Goal: Task Accomplishment & Management: Manage account settings

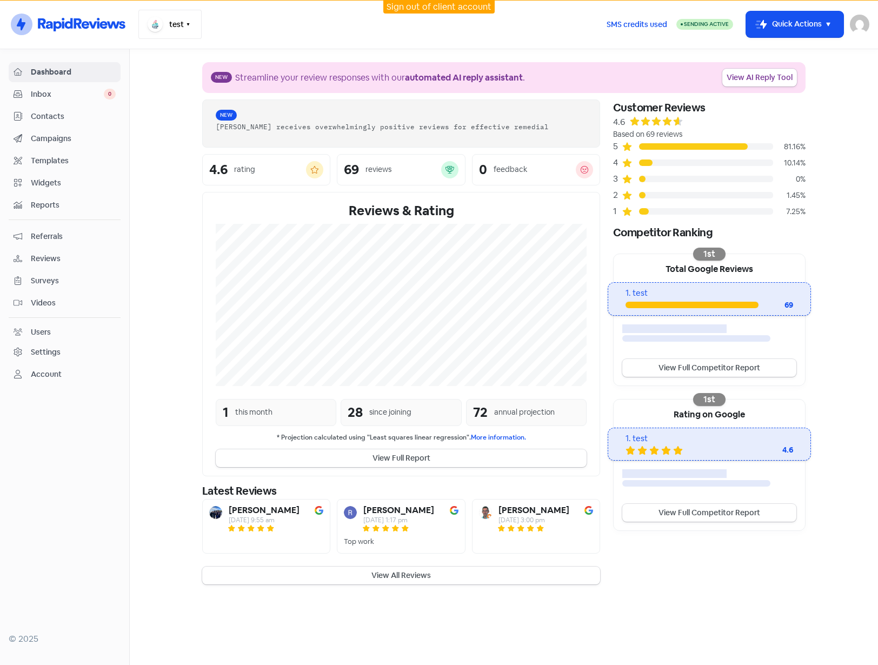
click at [184, 23] on icon "button" at bounding box center [188, 24] width 9 height 9
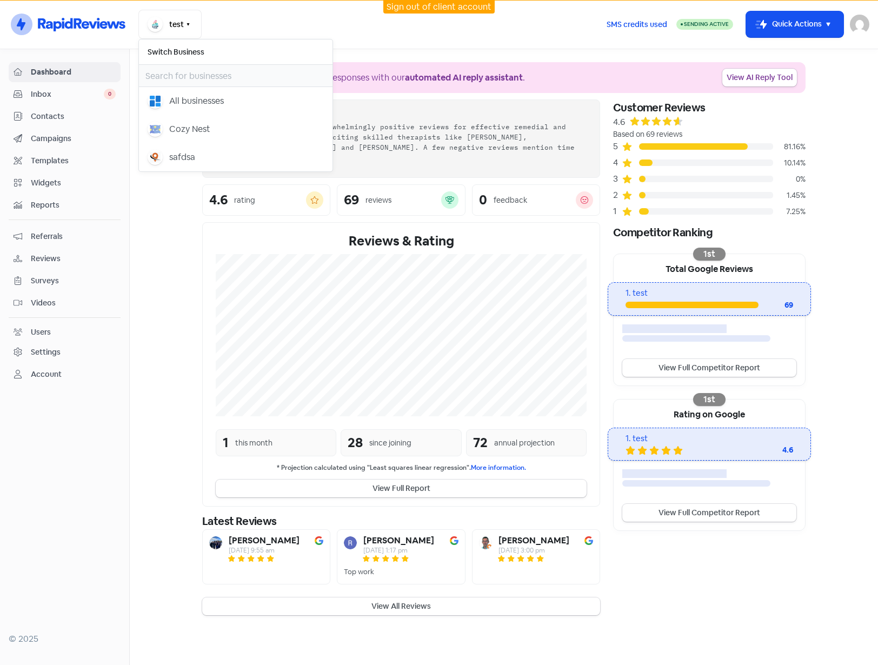
click at [470, 12] on link "Sign out of client account" at bounding box center [438, 6] width 105 height 11
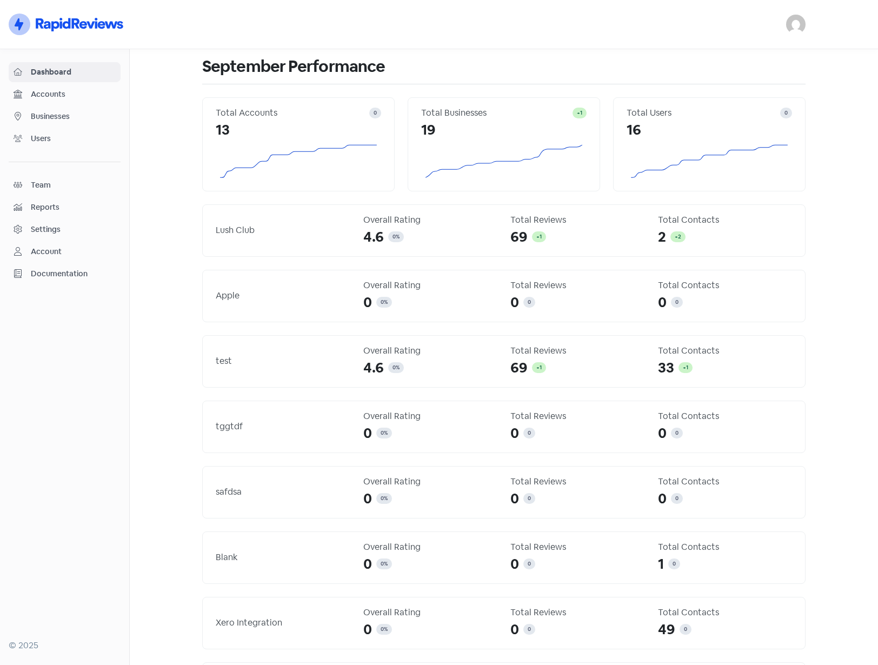
click at [793, 29] on img at bounding box center [795, 24] width 19 height 19
click at [728, 101] on link "Sign out" at bounding box center [736, 98] width 137 height 17
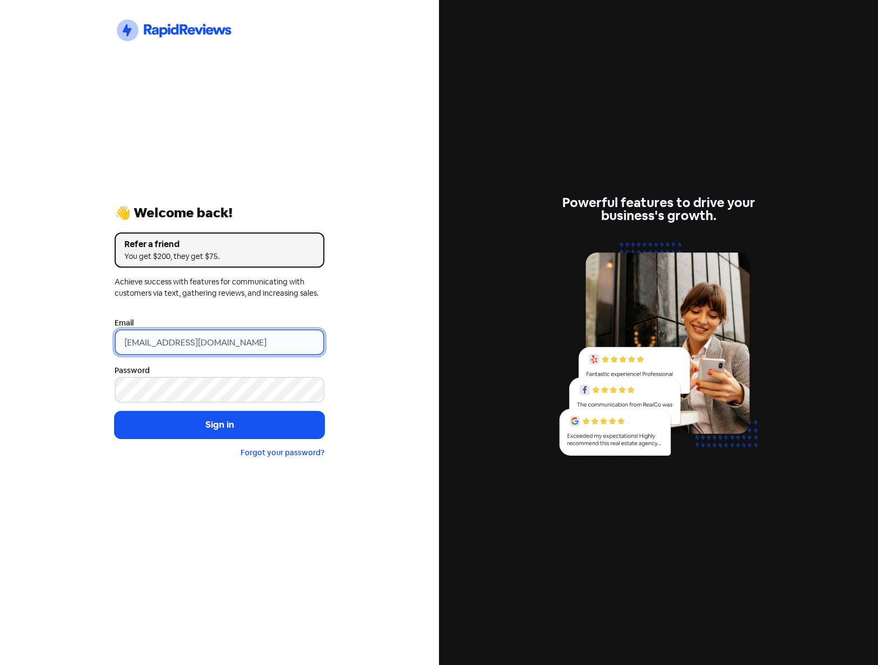
drag, startPoint x: 261, startPoint y: 338, endPoint x: 52, endPoint y: 357, distance: 209.5
click at [0, 340] on html "Icon For Thunder-circle 👋 Welcome back! Refer a friend You get $200, they get $…" at bounding box center [439, 332] width 878 height 665
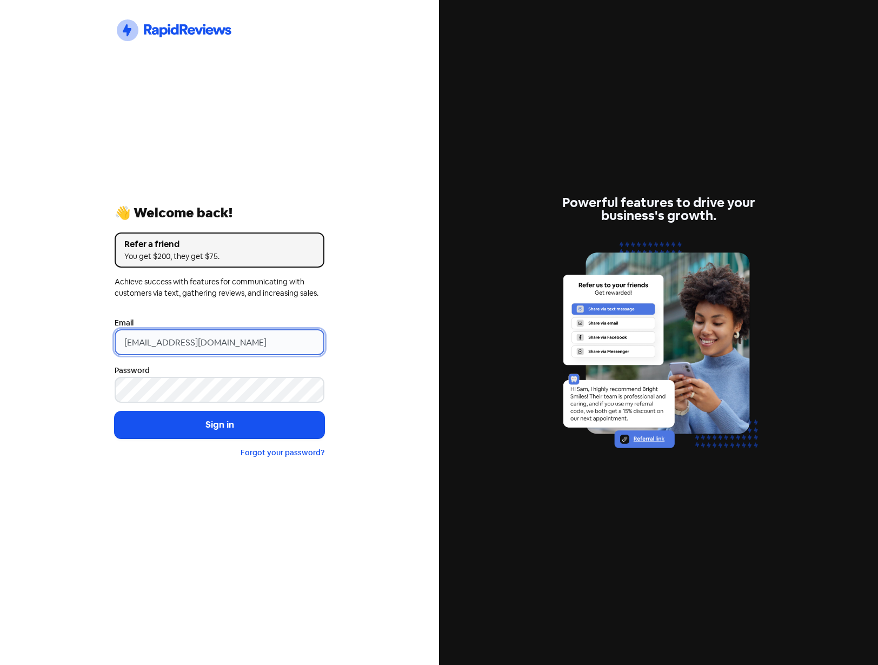
type input "info@cottontreedental.com.au"
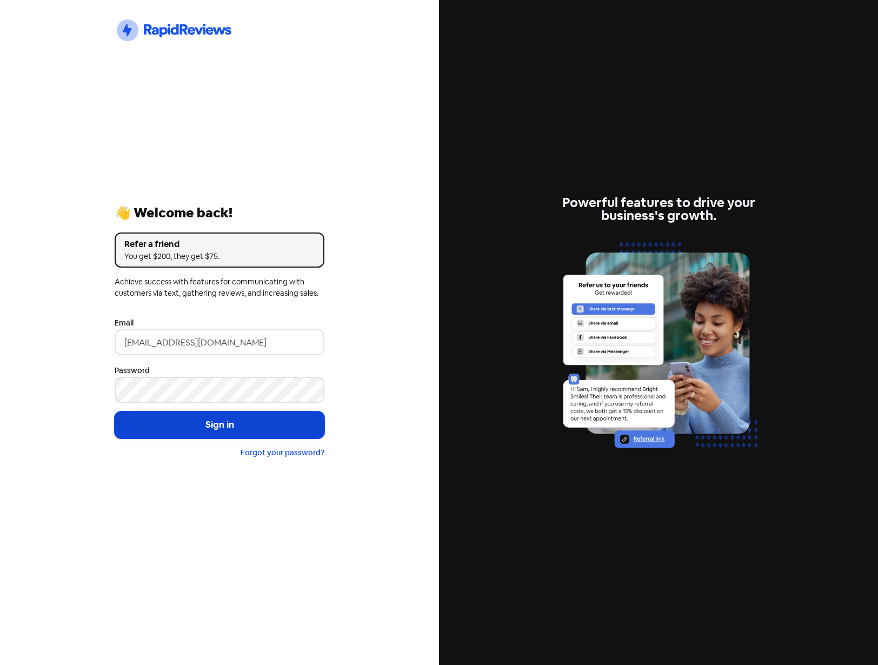
click at [220, 423] on button "Sign in" at bounding box center [220, 424] width 210 height 27
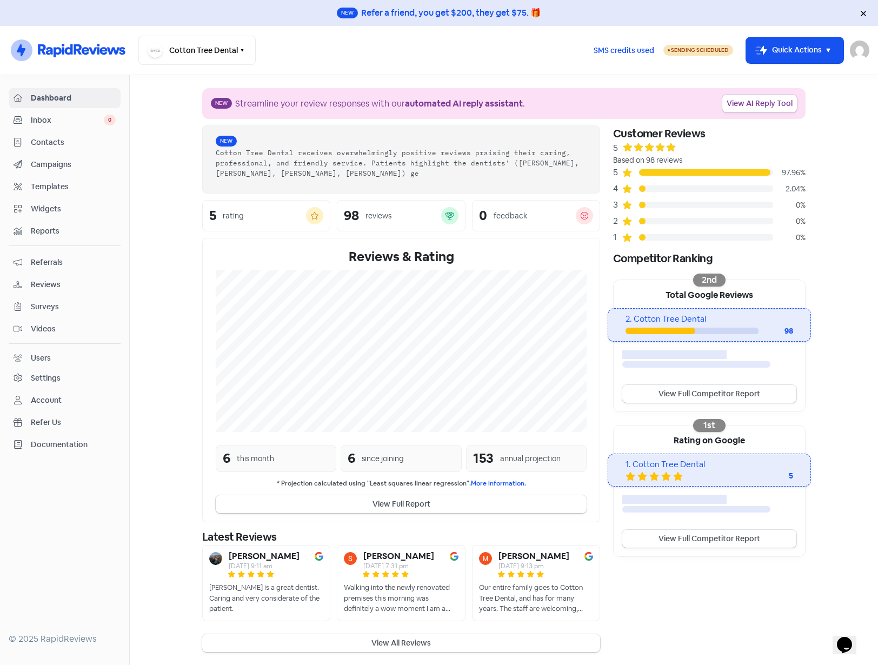
click at [55, 373] on div "Settings" at bounding box center [46, 377] width 30 height 11
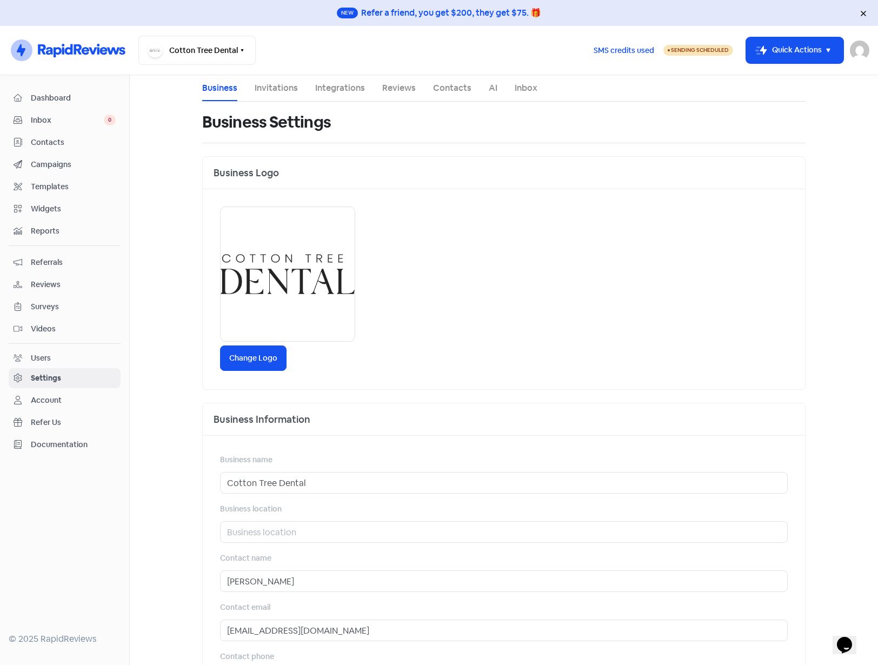
click at [274, 91] on link "Invitations" at bounding box center [276, 88] width 43 height 13
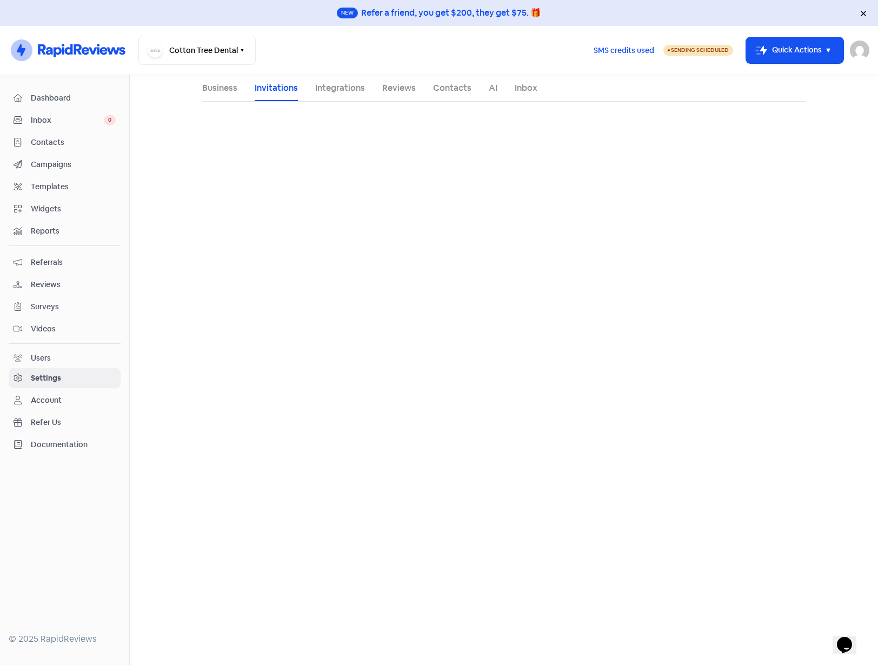
select select "Australia/Brisbane"
select select "17:30:00"
select select "18:00:00"
select select "17:30:00"
select select "18:00:00"
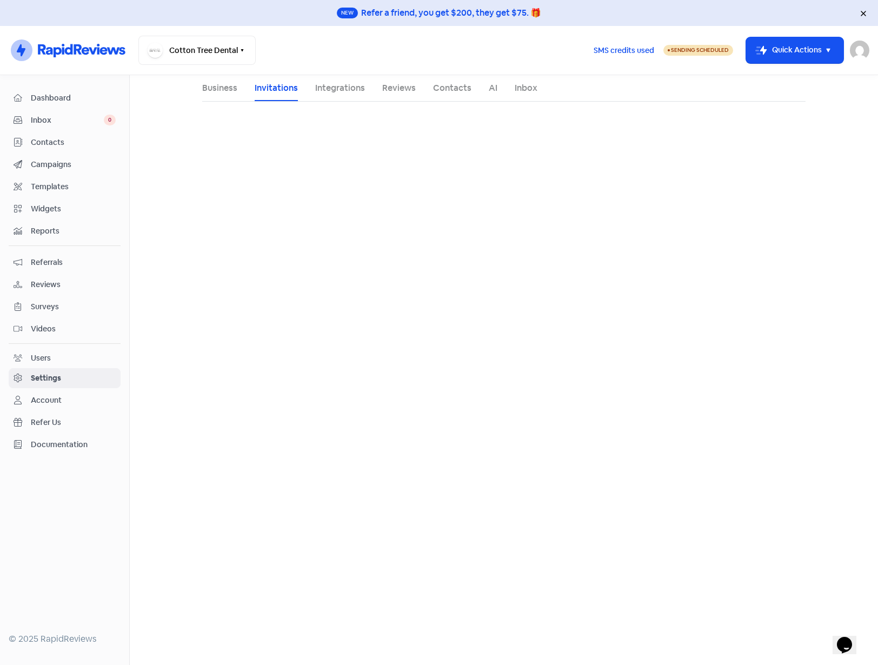
select select "17:30:00"
select select "18:00:00"
select select "17:30:00"
select select "18:00:00"
select select "17:30:00"
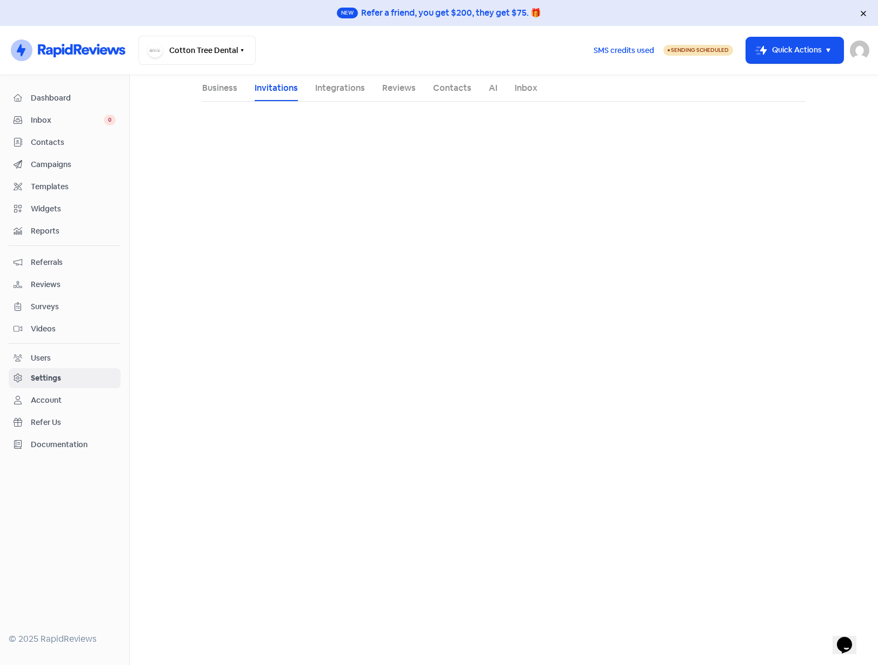
select select "18:00:00"
select select "AU"
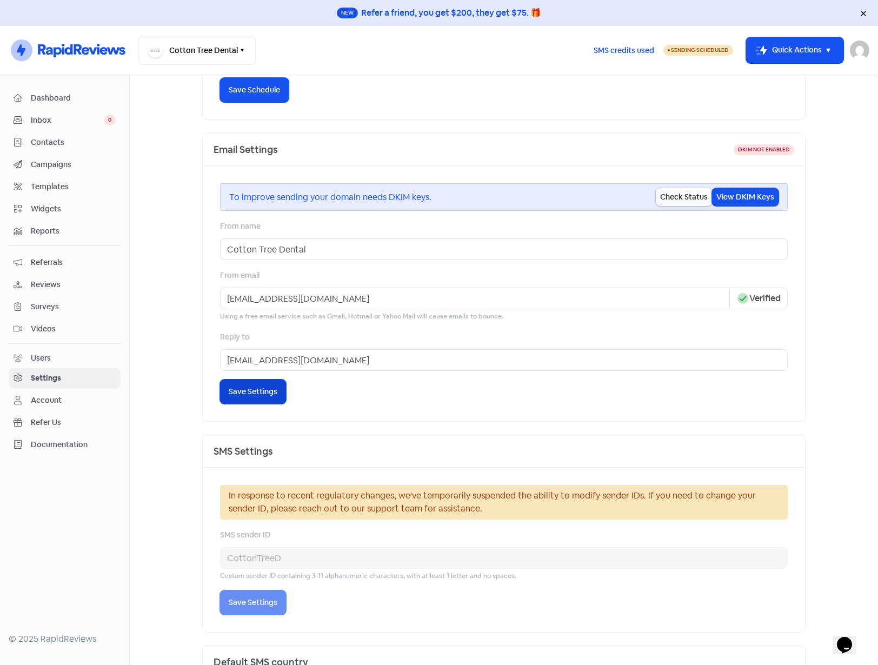
scroll to position [520, 0]
